Goal: Task Accomplishment & Management: Manage account settings

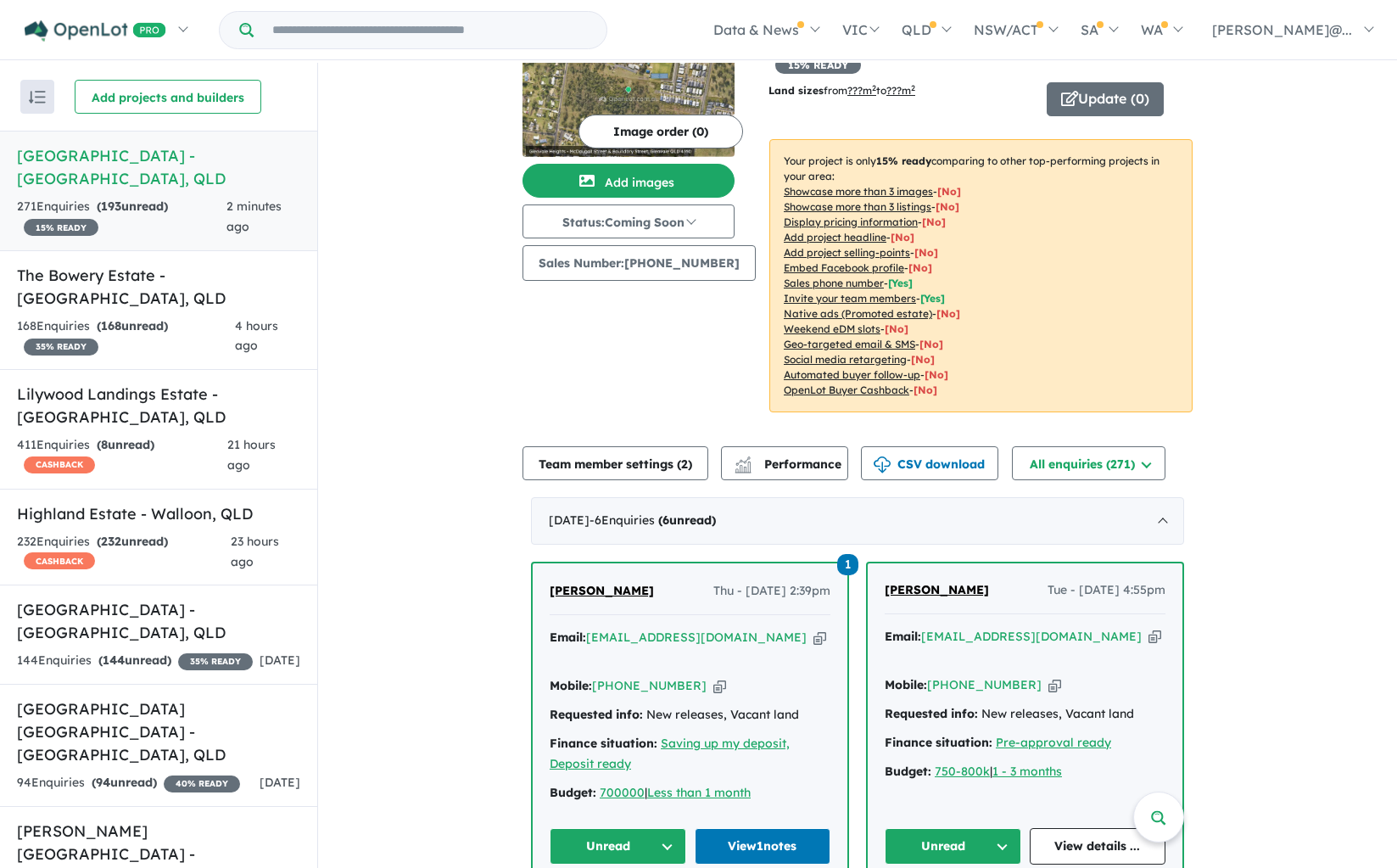
scroll to position [276, 0]
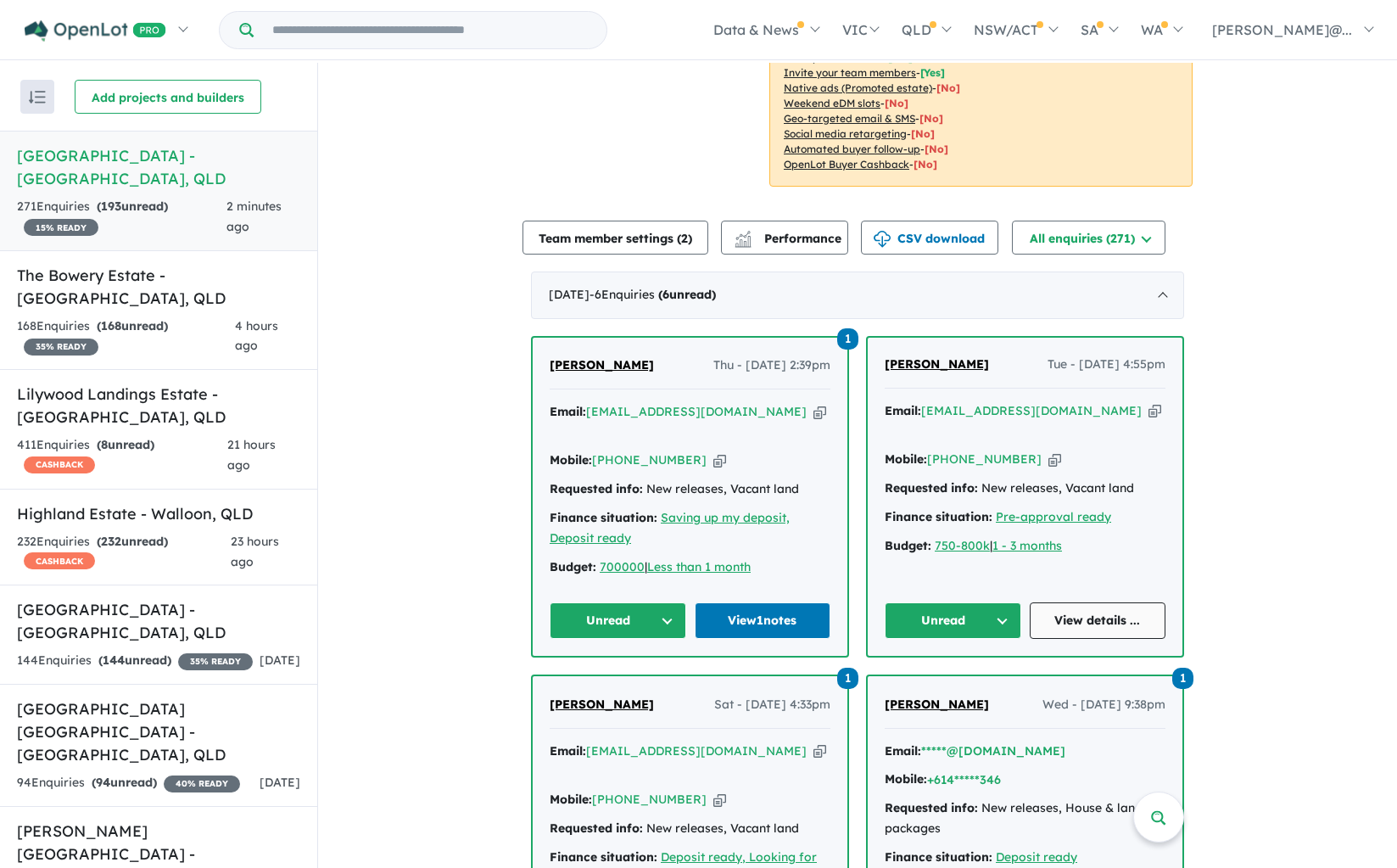
click at [1126, 602] on link "View details ..." at bounding box center [1098, 620] width 136 height 36
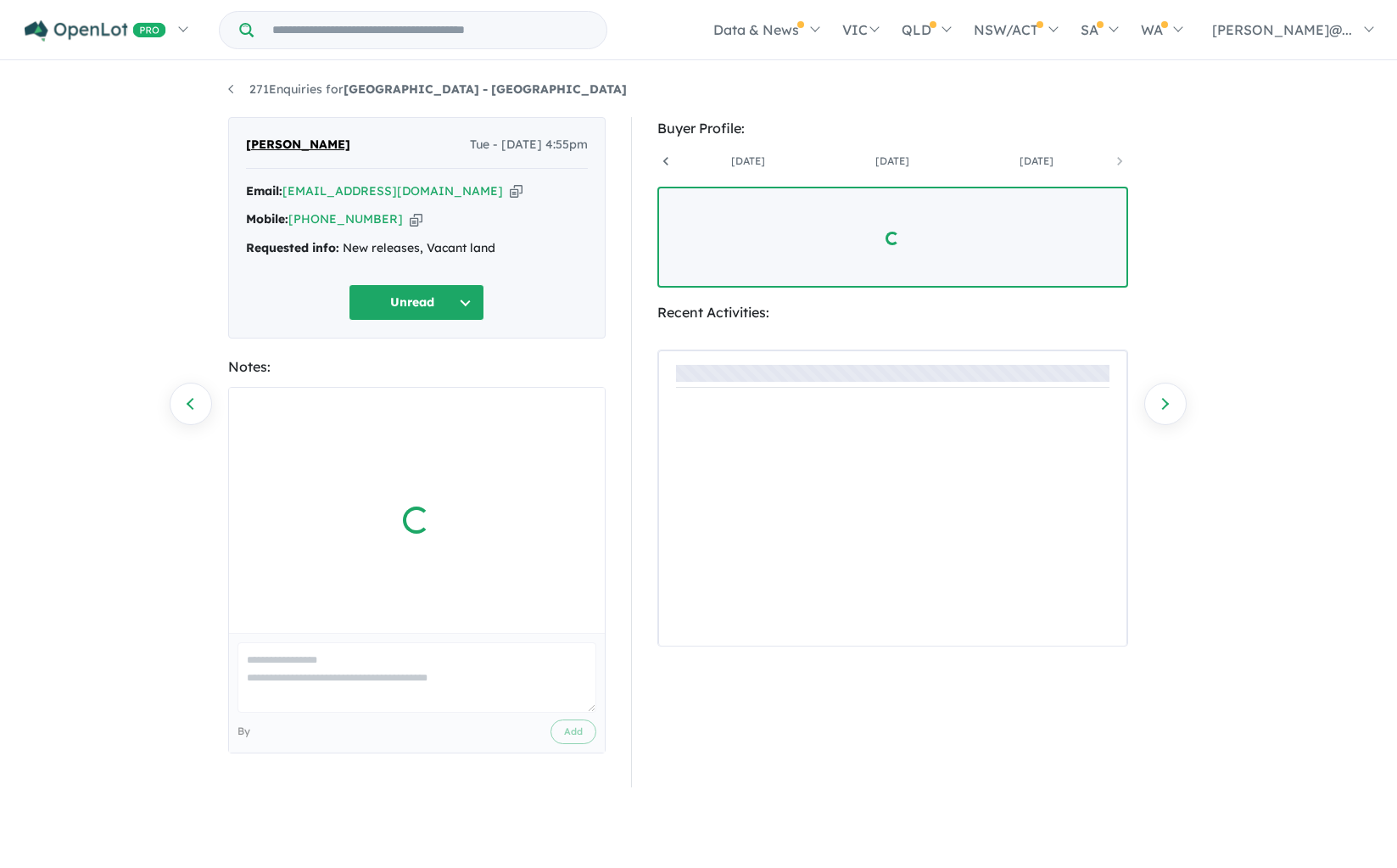
scroll to position [0, 269]
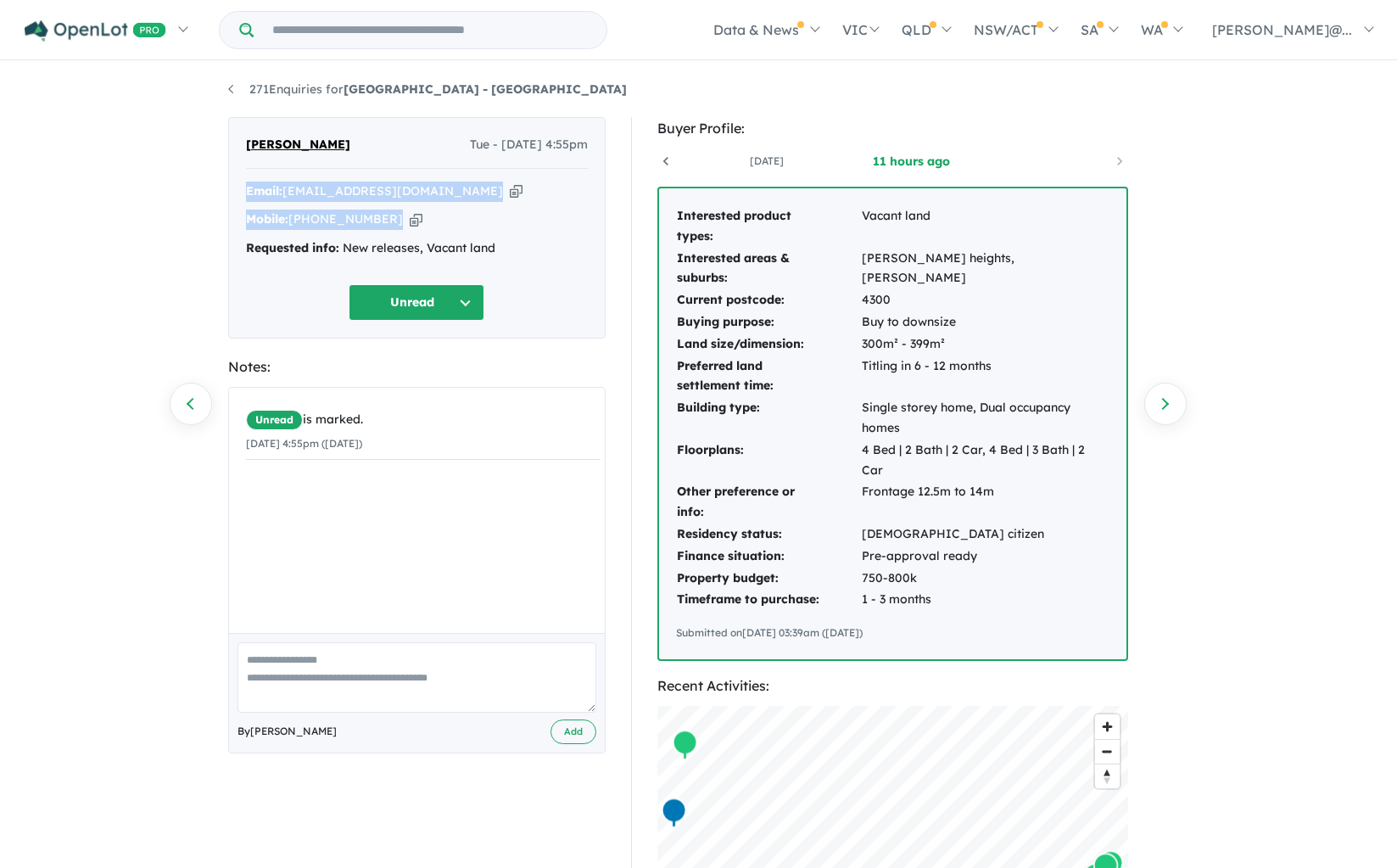
drag, startPoint x: 408, startPoint y: 222, endPoint x: 241, endPoint y: 193, distance: 169.5
click at [241, 193] on div "[PERSON_NAME] Tue - [DATE] 4:55pm Email: [EMAIL_ADDRESS][DOMAIN_NAME] Copied! M…" at bounding box center [416, 228] width 378 height 222
copy div "Email: [EMAIL_ADDRESS][DOMAIN_NAME] Copied! Mobile: [PHONE_NUMBER] Copied!"
click at [388, 688] on textarea at bounding box center [417, 678] width 359 height 70
paste textarea "**********"
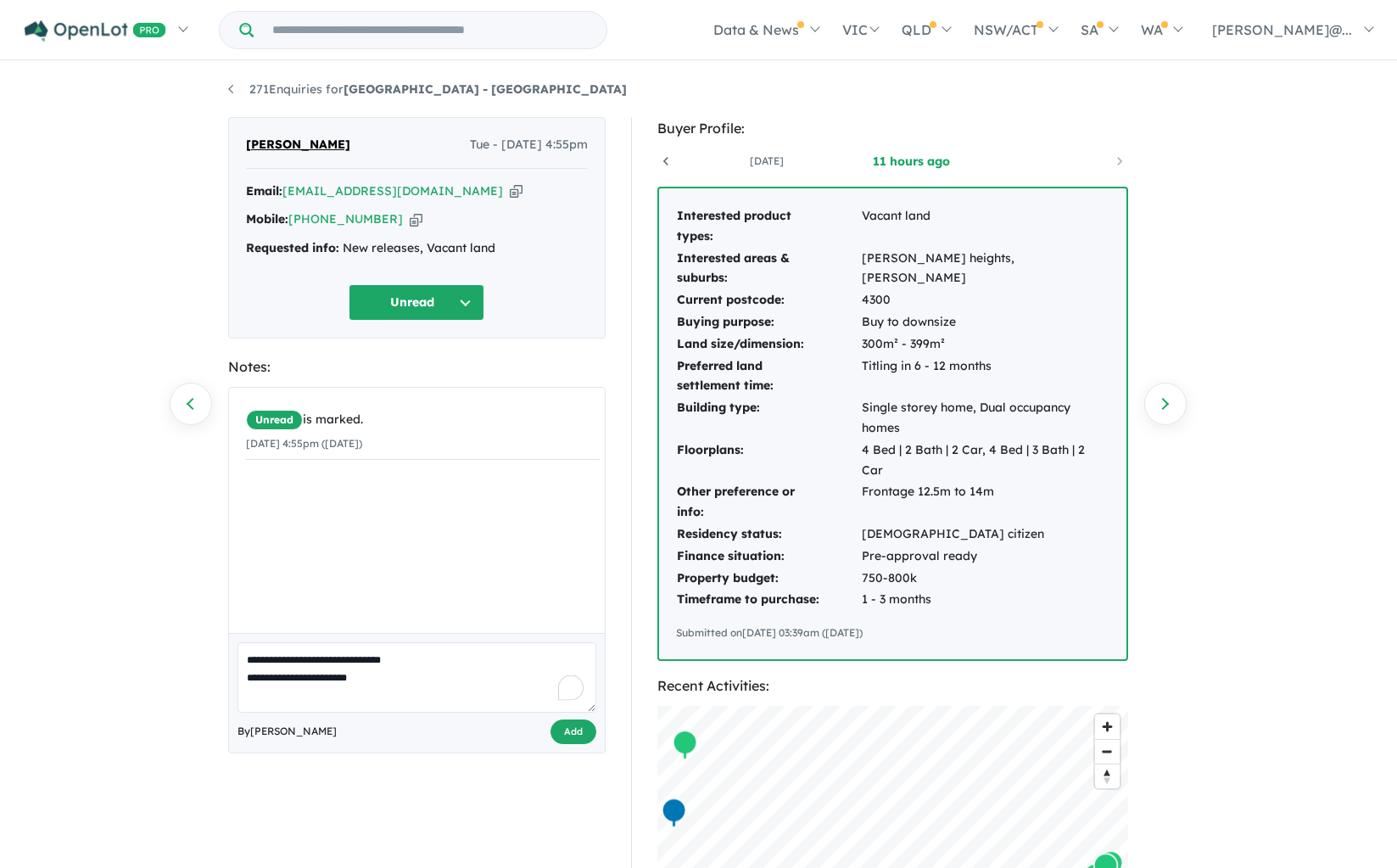
type textarea "**********"
click at [577, 736] on button "Add" at bounding box center [573, 732] width 46 height 25
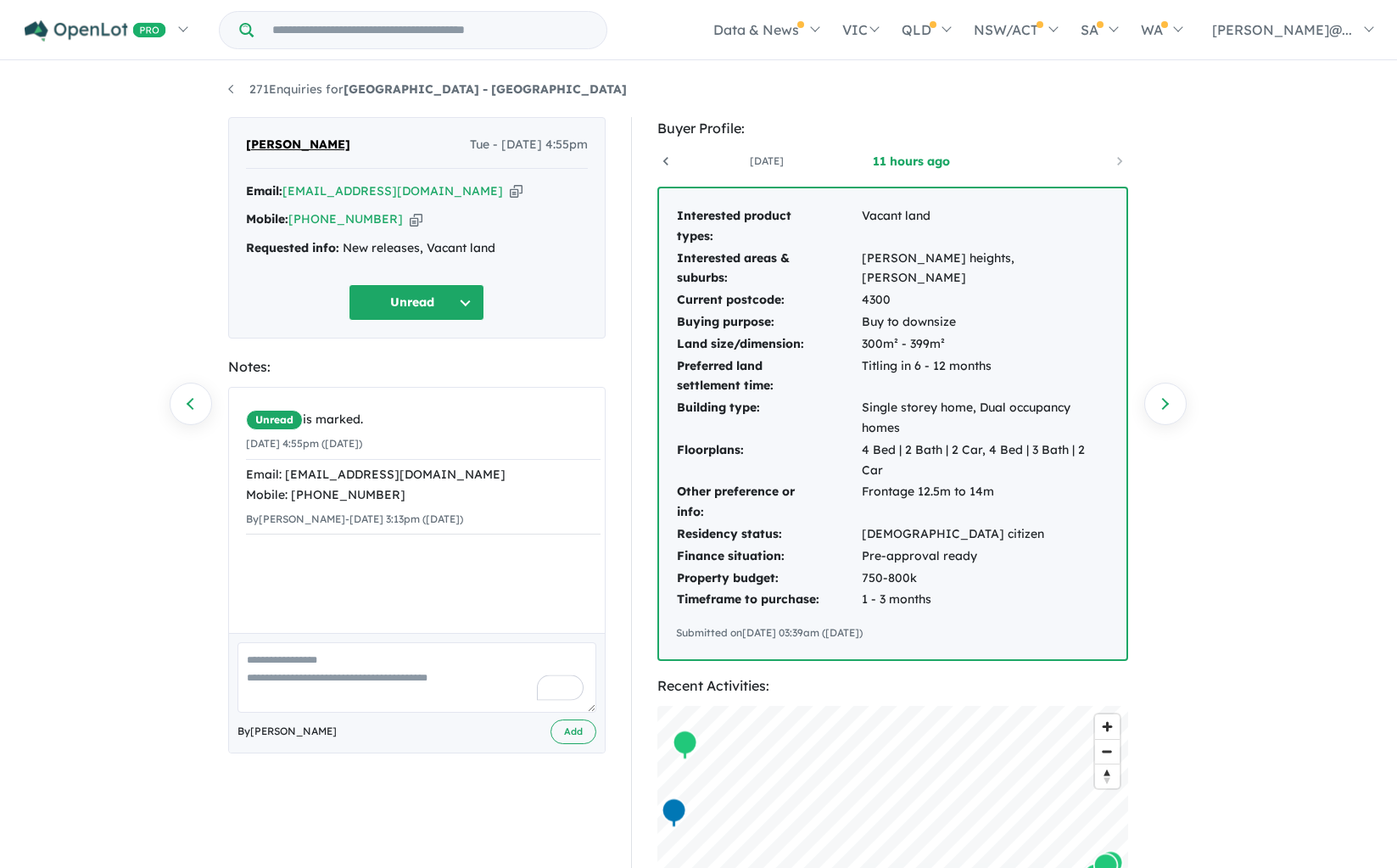
click at [224, 87] on div "271 Enquiries for [GEOGRAPHIC_DATA] - [GEOGRAPHIC_DATA] Previous enquiry Next e…" at bounding box center [699, 466] width 967 height 806
click at [228, 88] on link "271 Enquiries for [GEOGRAPHIC_DATA] - [GEOGRAPHIC_DATA]" at bounding box center [427, 89] width 399 height 15
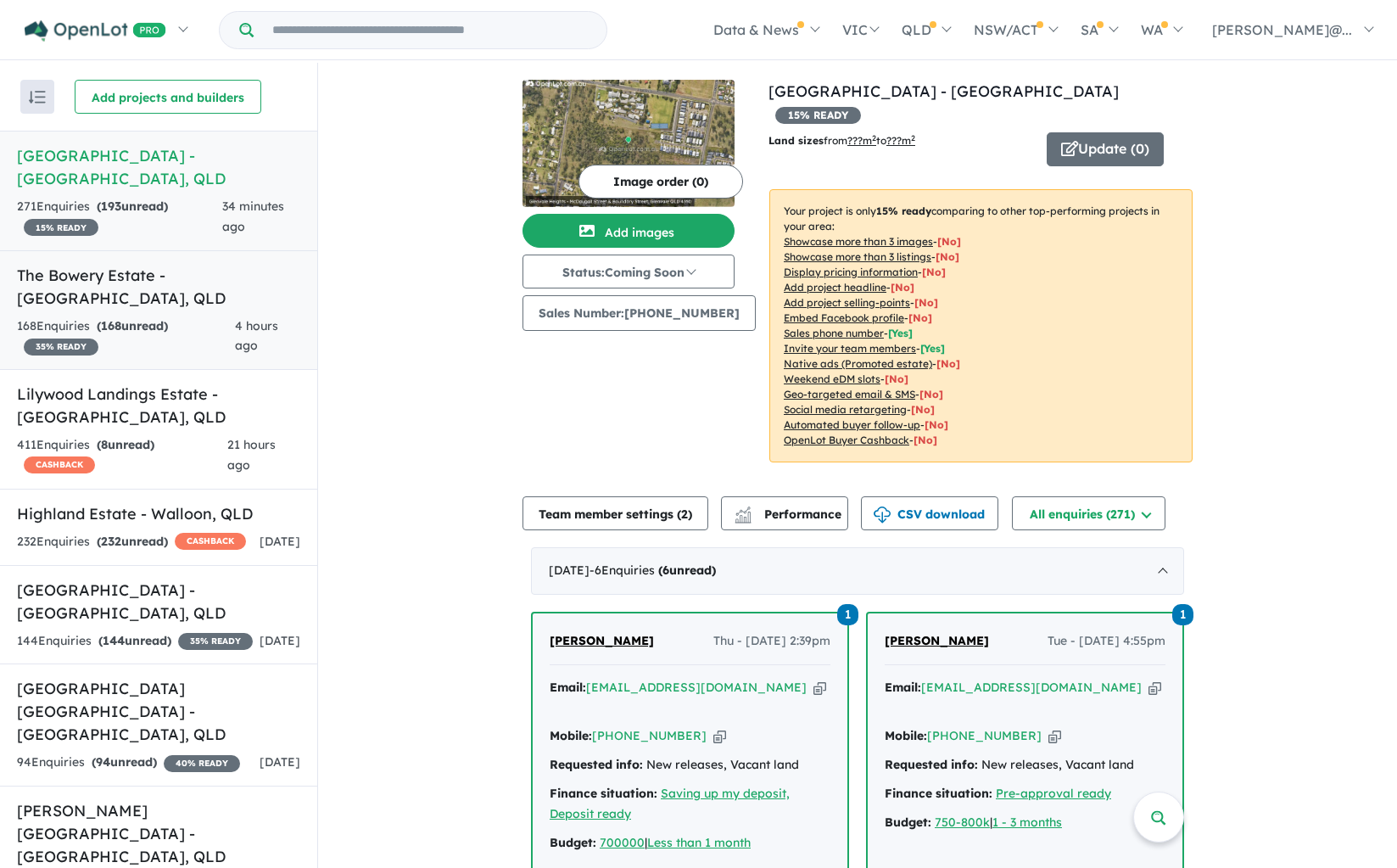
click at [199, 286] on link "The Bowery Estate - [GEOGRAPHIC_DATA] , [GEOGRAPHIC_DATA] 168 Enquir ies ( 168 …" at bounding box center [158, 310] width 317 height 121
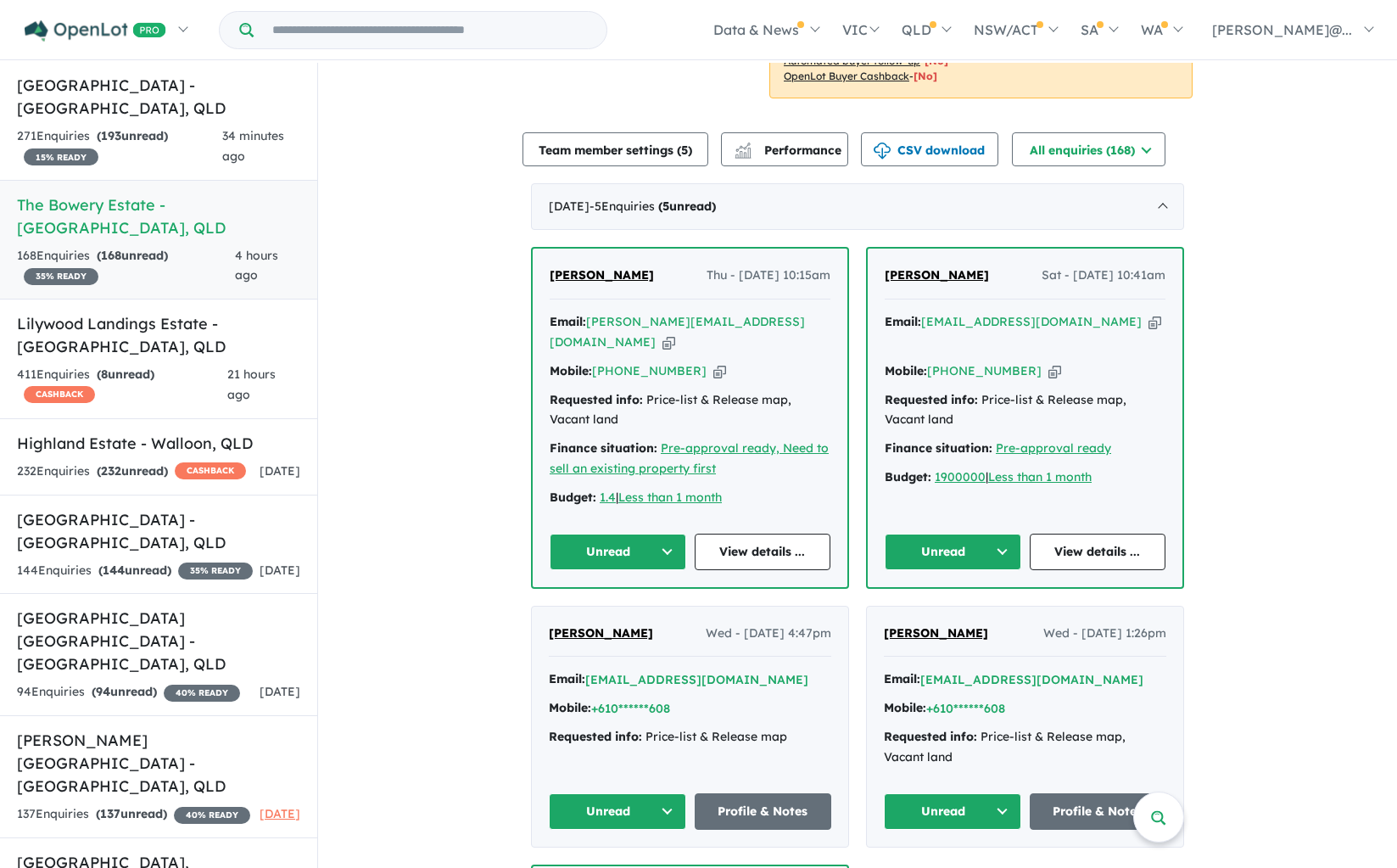
scroll to position [555, 0]
